Goal: Navigation & Orientation: Find specific page/section

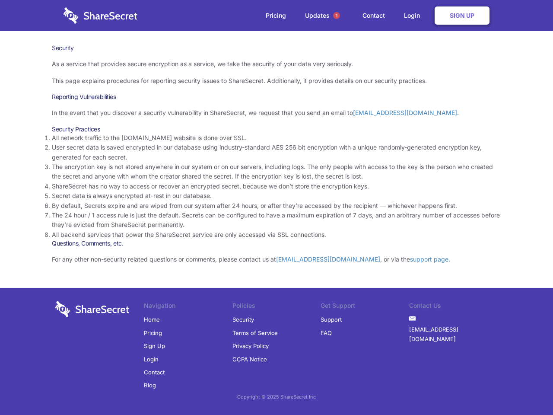
click at [276, 207] on li "By default, Secrets expire and are wiped from our system after 24 hours, or aft…" at bounding box center [276, 205] width 449 height 9
click at [336, 16] on span "1" at bounding box center [336, 15] width 7 height 7
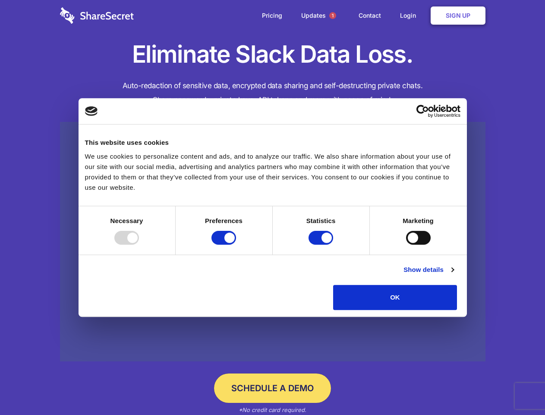
click at [139, 244] on div at bounding box center [126, 238] width 25 height 14
click at [236, 244] on input "Preferences" at bounding box center [224, 238] width 25 height 14
checkbox input "false"
click at [322, 244] on input "Statistics" at bounding box center [321, 238] width 25 height 14
checkbox input "false"
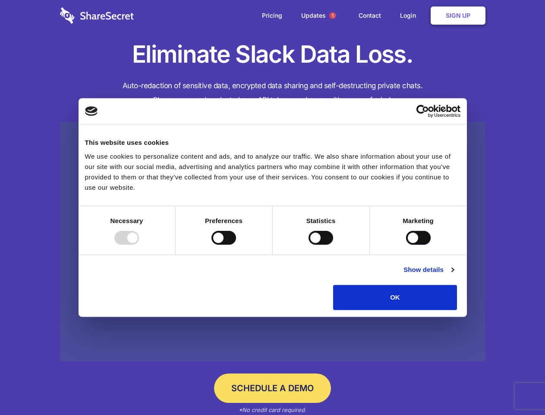
click at [406, 244] on input "Marketing" at bounding box center [418, 238] width 25 height 14
checkbox input "true"
click at [454, 275] on link "Show details" at bounding box center [429, 269] width 50 height 10
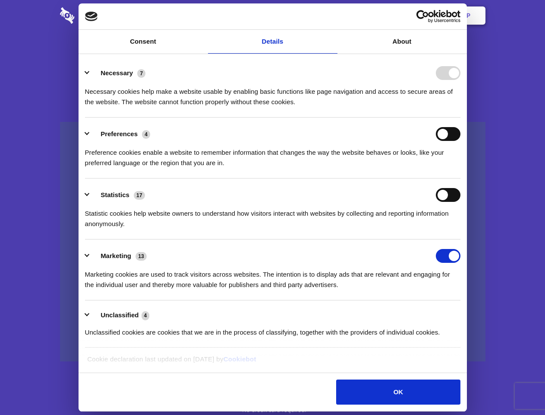
click at [465, 313] on ul "Necessary 7 Necessary cookies help make a website usable by enabling basic func…" at bounding box center [273, 202] width 384 height 291
click at [332, 16] on span "1" at bounding box center [332, 15] width 7 height 7
